Goal: Information Seeking & Learning: Learn about a topic

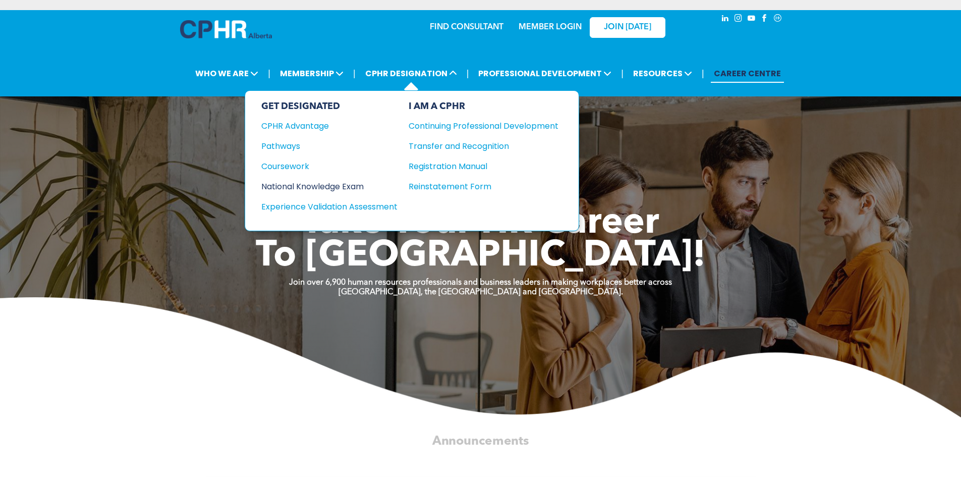
click at [319, 189] on div "National Knowledge Exam" at bounding box center [322, 186] width 123 height 13
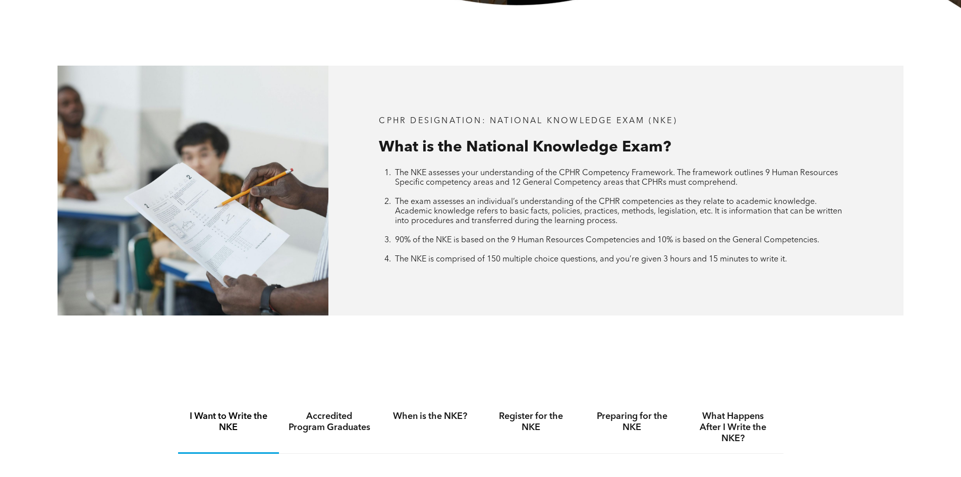
scroll to position [353, 0]
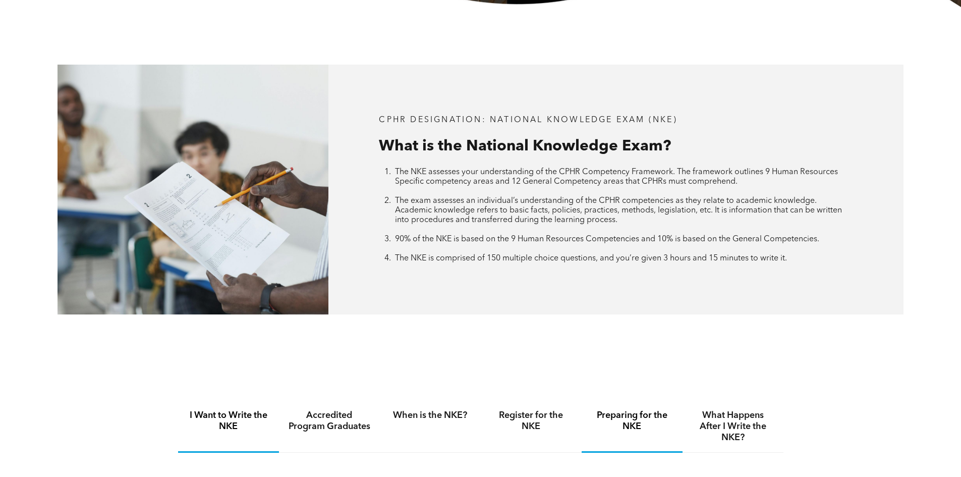
click at [618, 416] on h4 "Preparing for the NKE" at bounding box center [632, 421] width 83 height 22
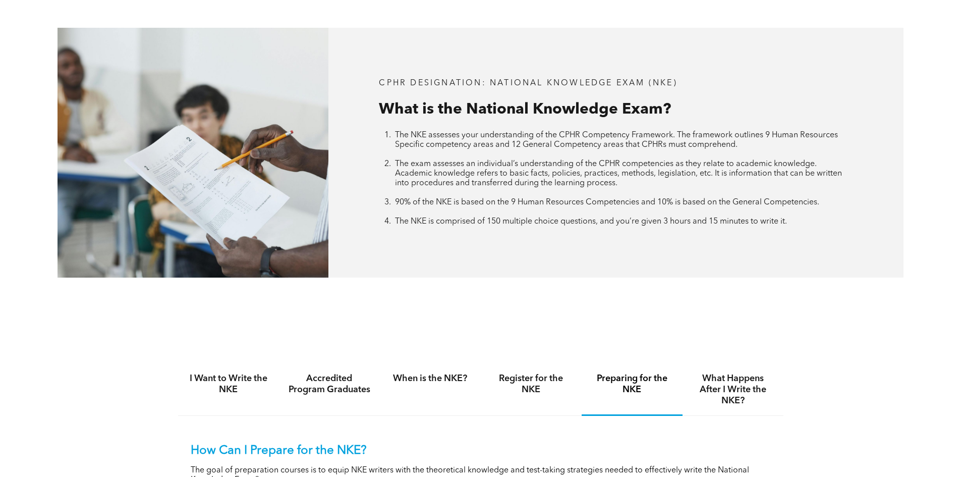
scroll to position [656, 0]
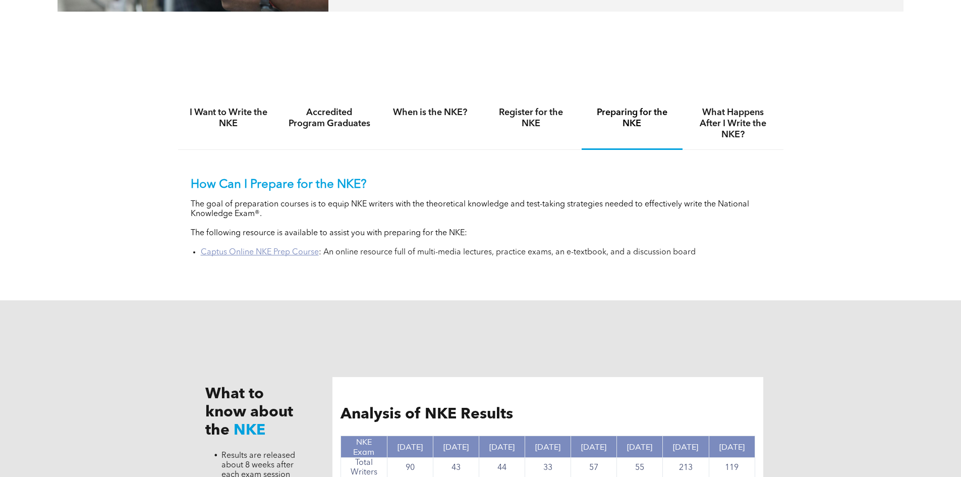
click at [295, 248] on link "Captus Online NKE Prep Course" at bounding box center [260, 252] width 118 height 8
